Goal: Information Seeking & Learning: Learn about a topic

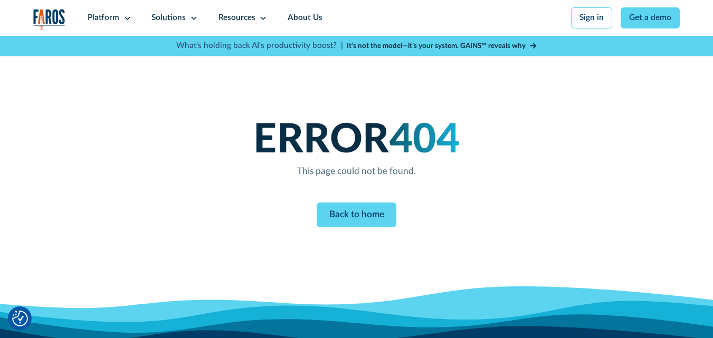
click at [315, 51] on p "What's holding back AI's productivity boost? |" at bounding box center [259, 46] width 167 height 12
click at [383, 49] on strong "It’s not the model—it’s your system. GAINS™ reveals why" at bounding box center [436, 45] width 179 height 7
drag, startPoint x: 342, startPoint y: 205, endPoint x: 336, endPoint y: 206, distance: 6.5
drag, startPoint x: 340, startPoint y: 186, endPoint x: 336, endPoint y: 174, distance: 12.7
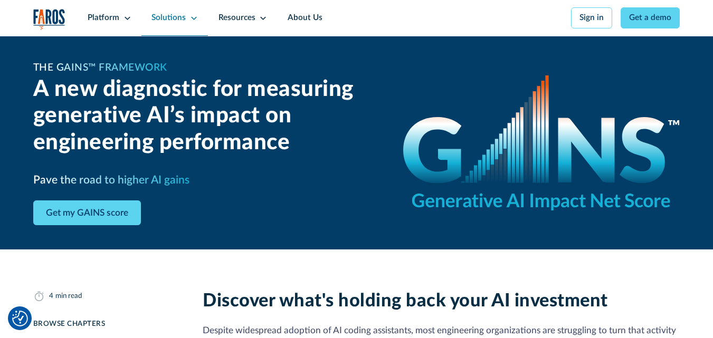
click at [156, 17] on div "Solutions" at bounding box center [169, 18] width 34 height 12
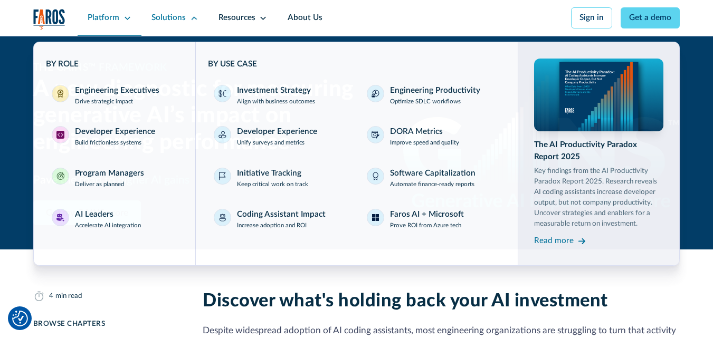
click at [111, 22] on div "Platform" at bounding box center [110, 18] width 64 height 36
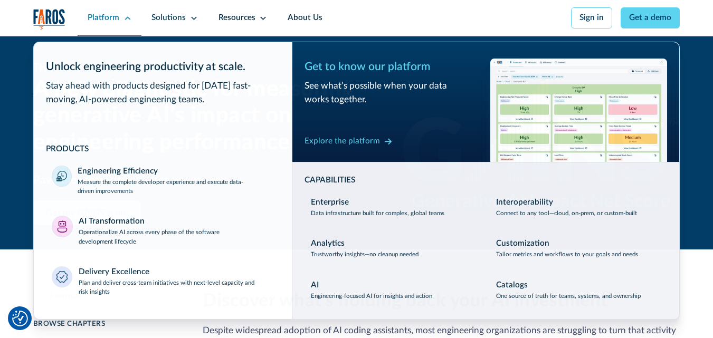
click at [111, 22] on div "Platform" at bounding box center [110, 18] width 64 height 36
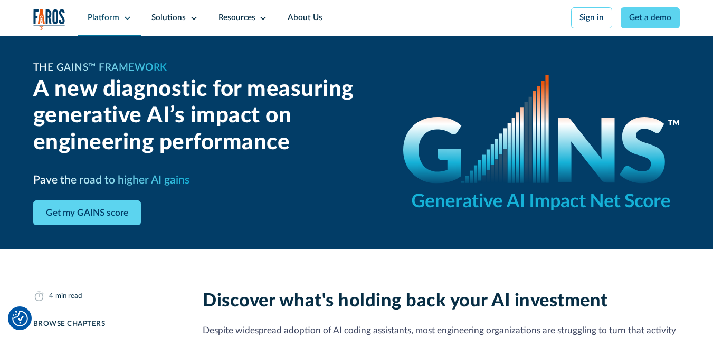
click at [111, 23] on div "Platform" at bounding box center [110, 18] width 64 height 36
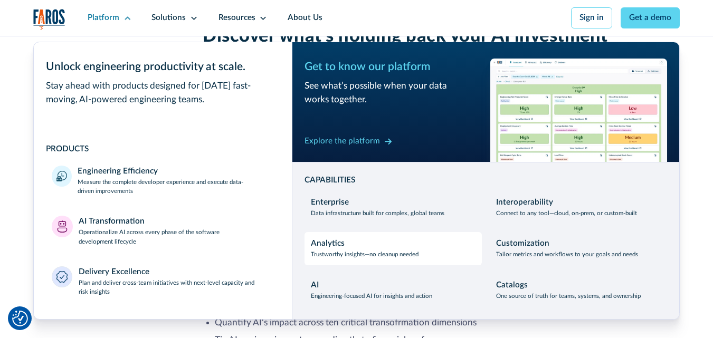
scroll to position [317, 0]
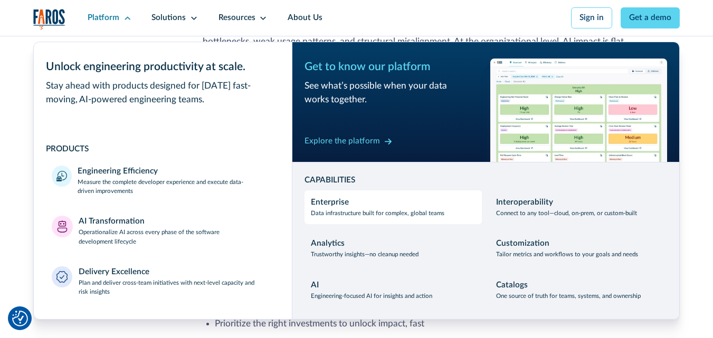
drag, startPoint x: 342, startPoint y: 216, endPoint x: 348, endPoint y: 207, distance: 10.7
